Goal: Information Seeking & Learning: Understand process/instructions

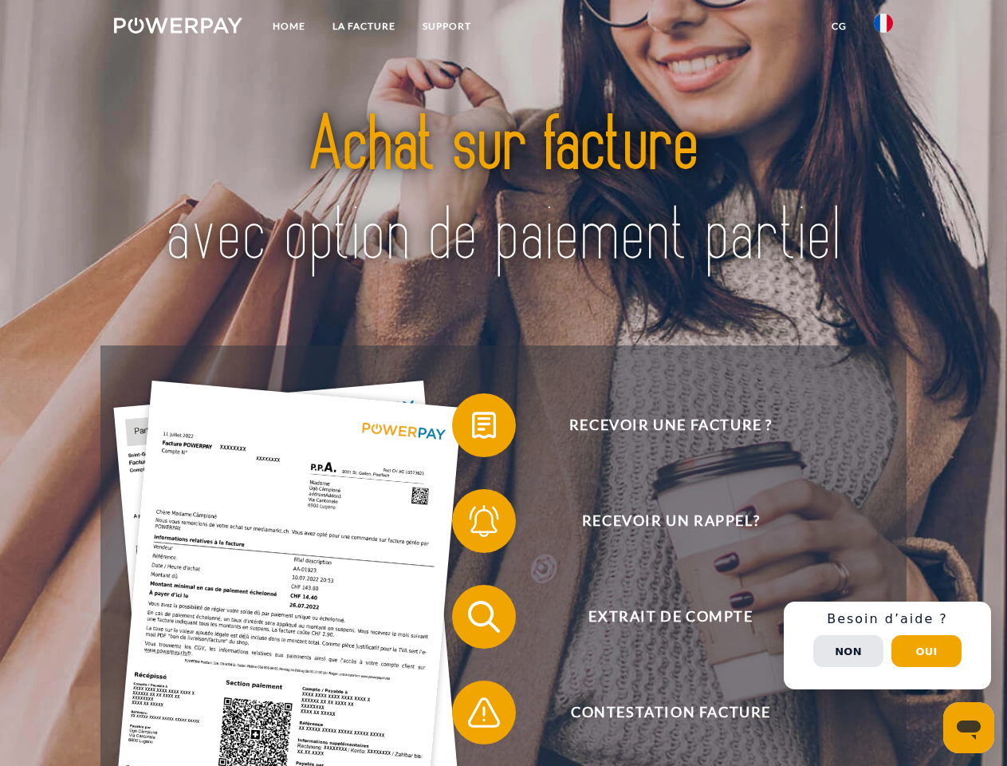
click at [178, 28] on img at bounding box center [178, 26] width 128 height 16
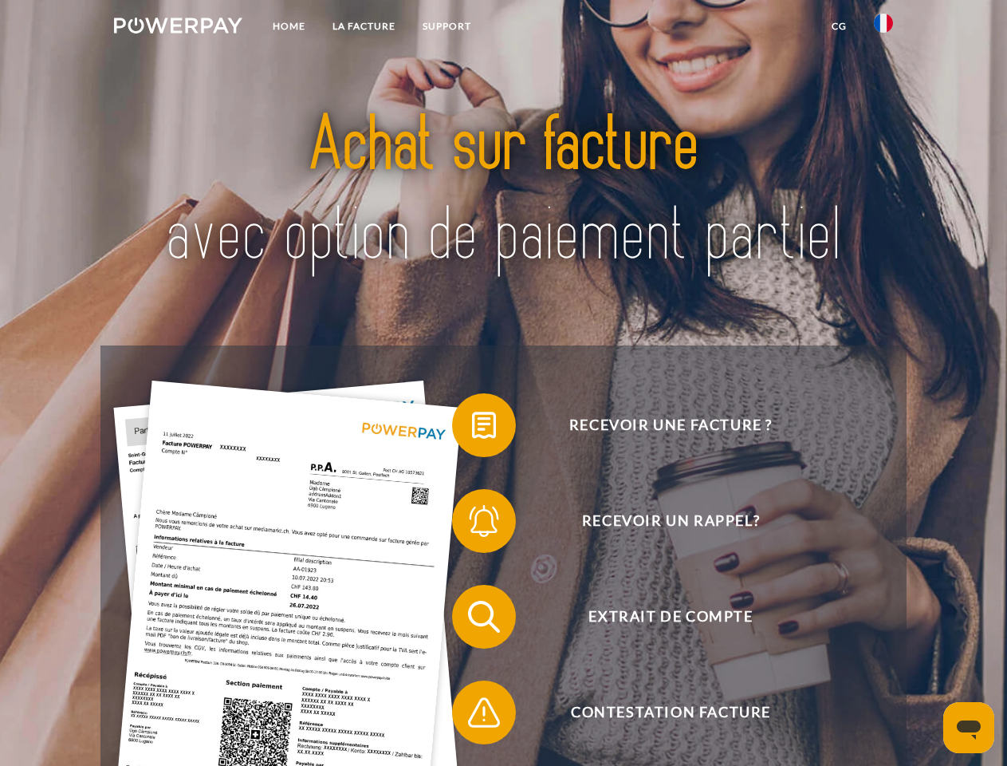
click at [884, 28] on img at bounding box center [883, 23] width 19 height 19
click at [839, 26] on link "CG" at bounding box center [839, 26] width 42 height 29
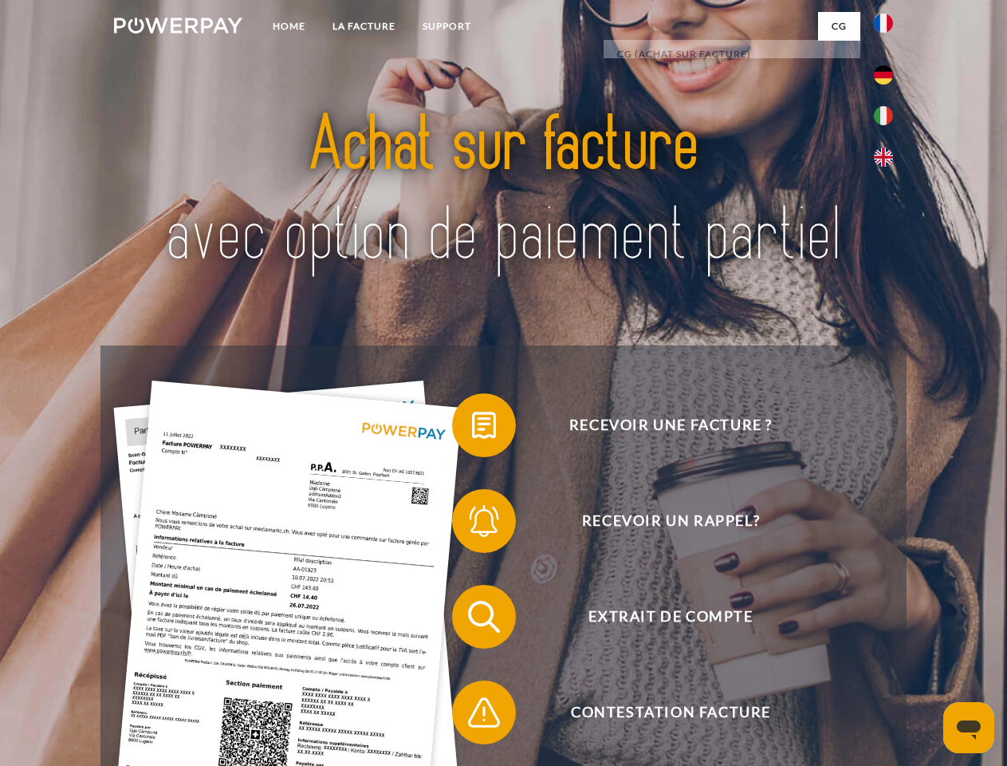
click at [472, 428] on span at bounding box center [460, 425] width 80 height 80
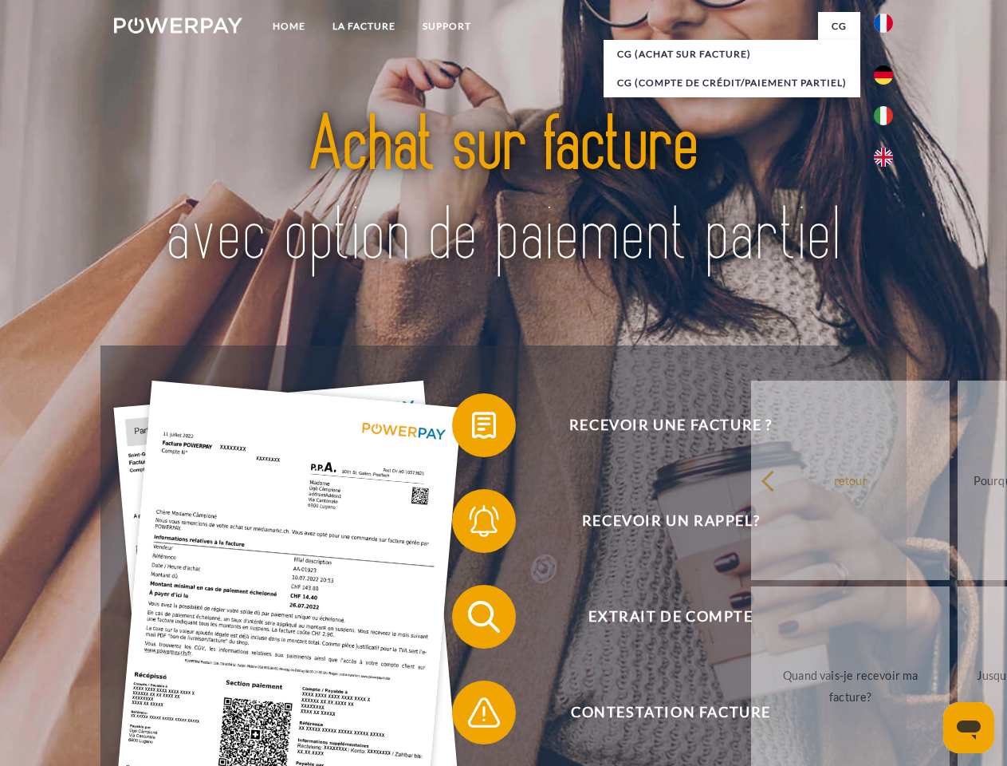
click at [472, 524] on span at bounding box center [460, 521] width 80 height 80
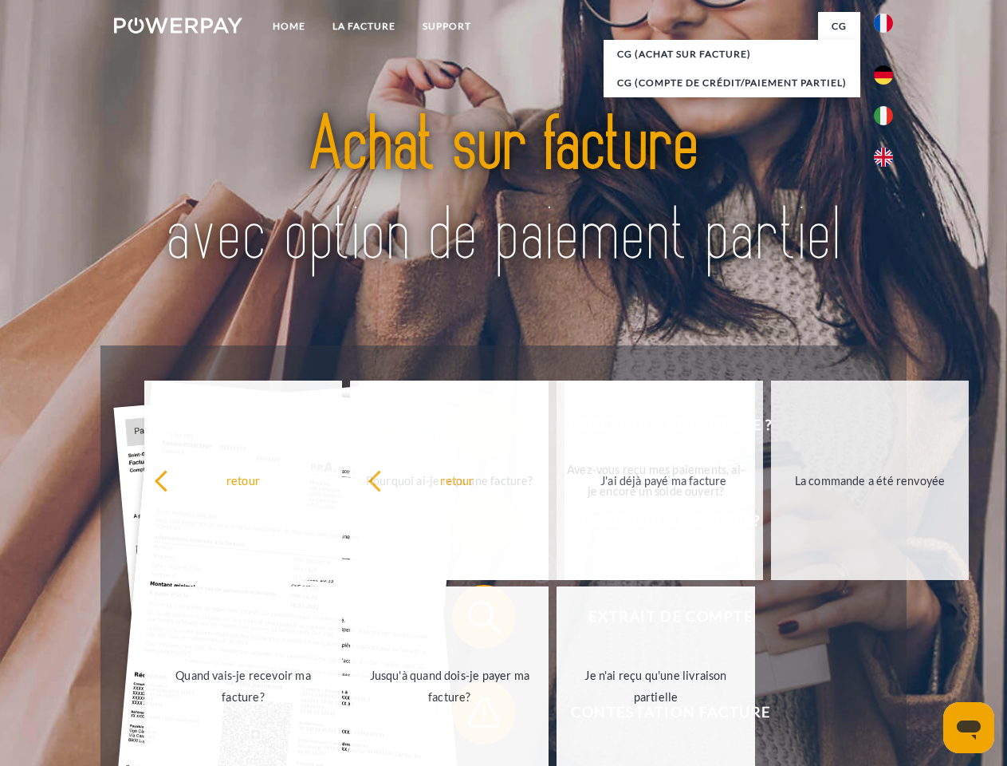
click at [472, 716] on span at bounding box center [460, 712] width 80 height 80
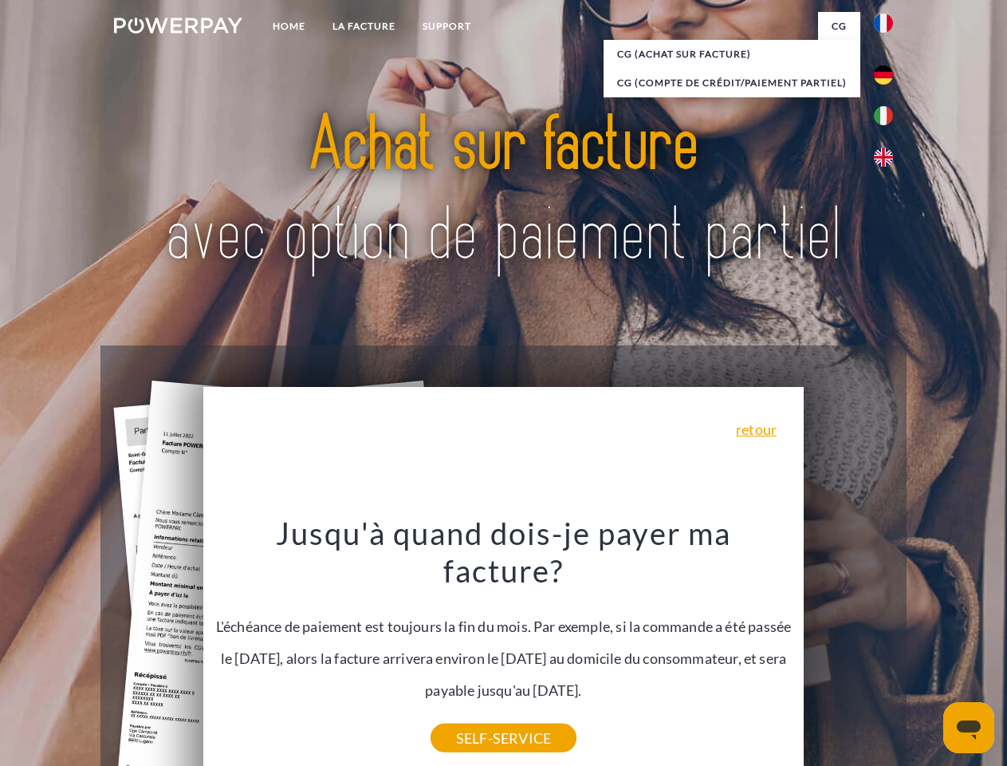
click at [888, 645] on div "Recevoir une facture ? Recevoir un rappel? Extrait de compte retour" at bounding box center [504, 664] width 806 height 638
click at [849, 649] on span "Extrait de compte" at bounding box center [670, 617] width 391 height 64
click at [927, 651] on header "Home LA FACTURE Support" at bounding box center [503, 551] width 1007 height 1102
